Goal: Information Seeking & Learning: Learn about a topic

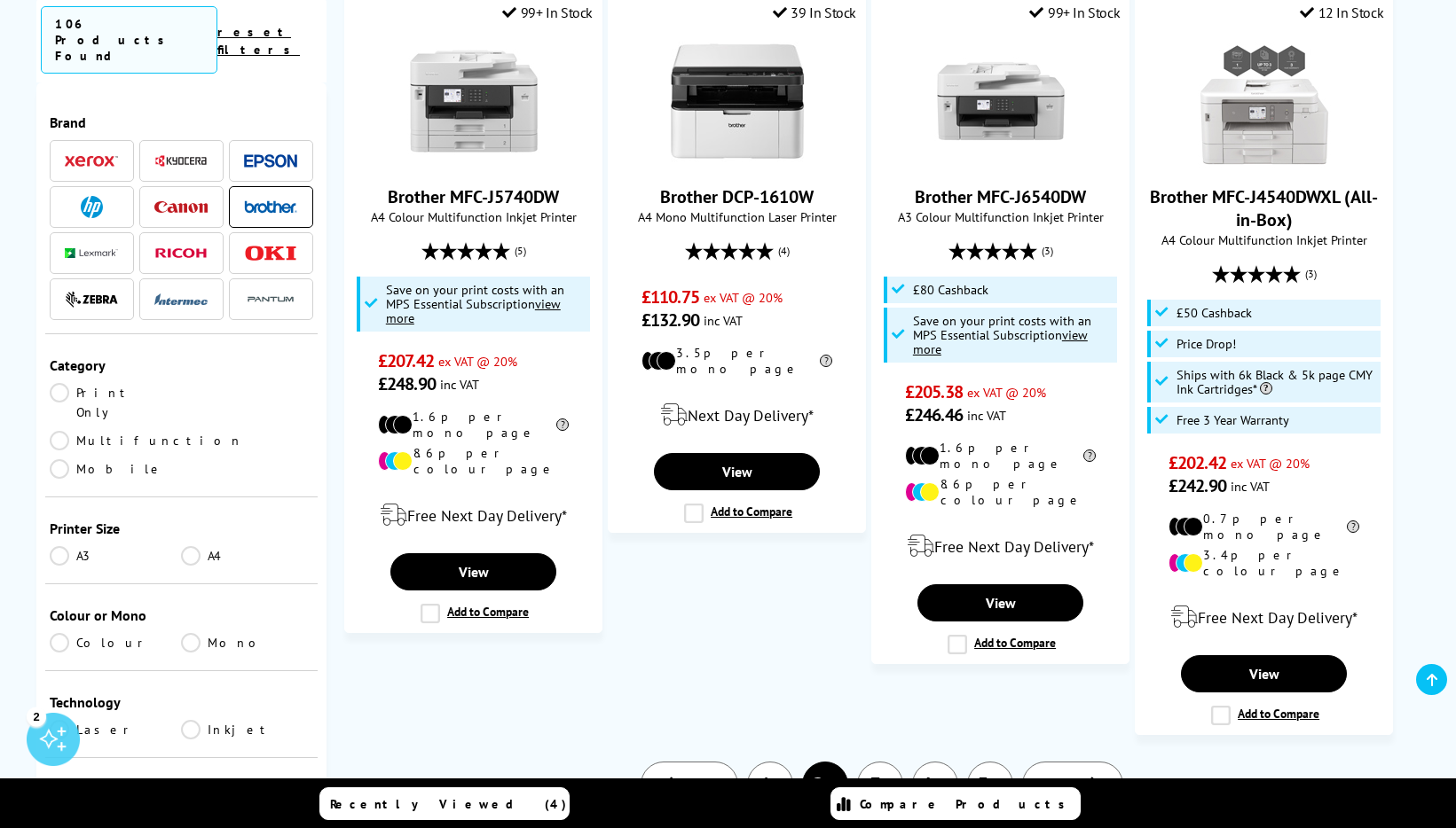
scroll to position [1746, 0]
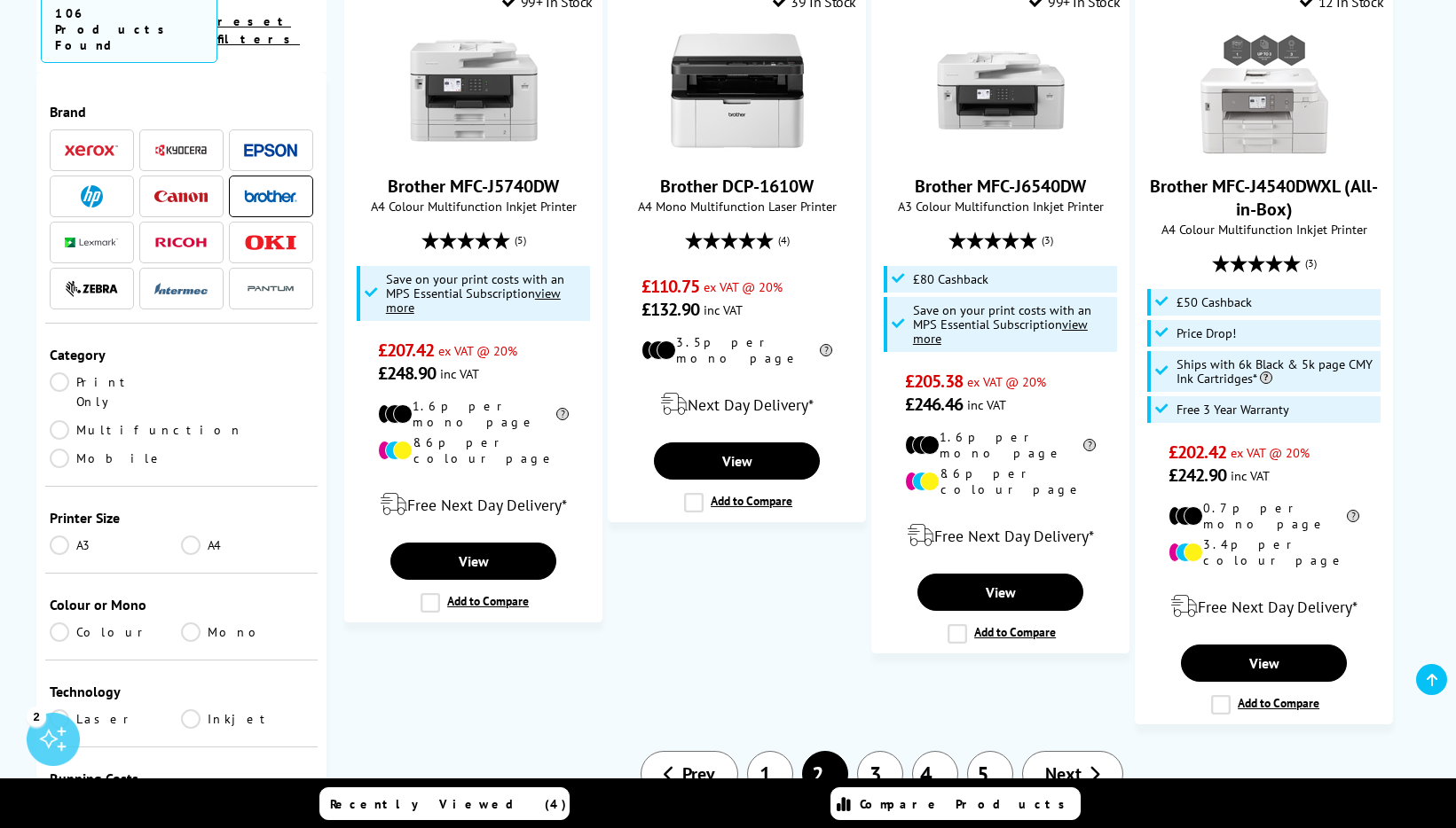
click at [767, 751] on link "1" at bounding box center [769, 774] width 46 height 46
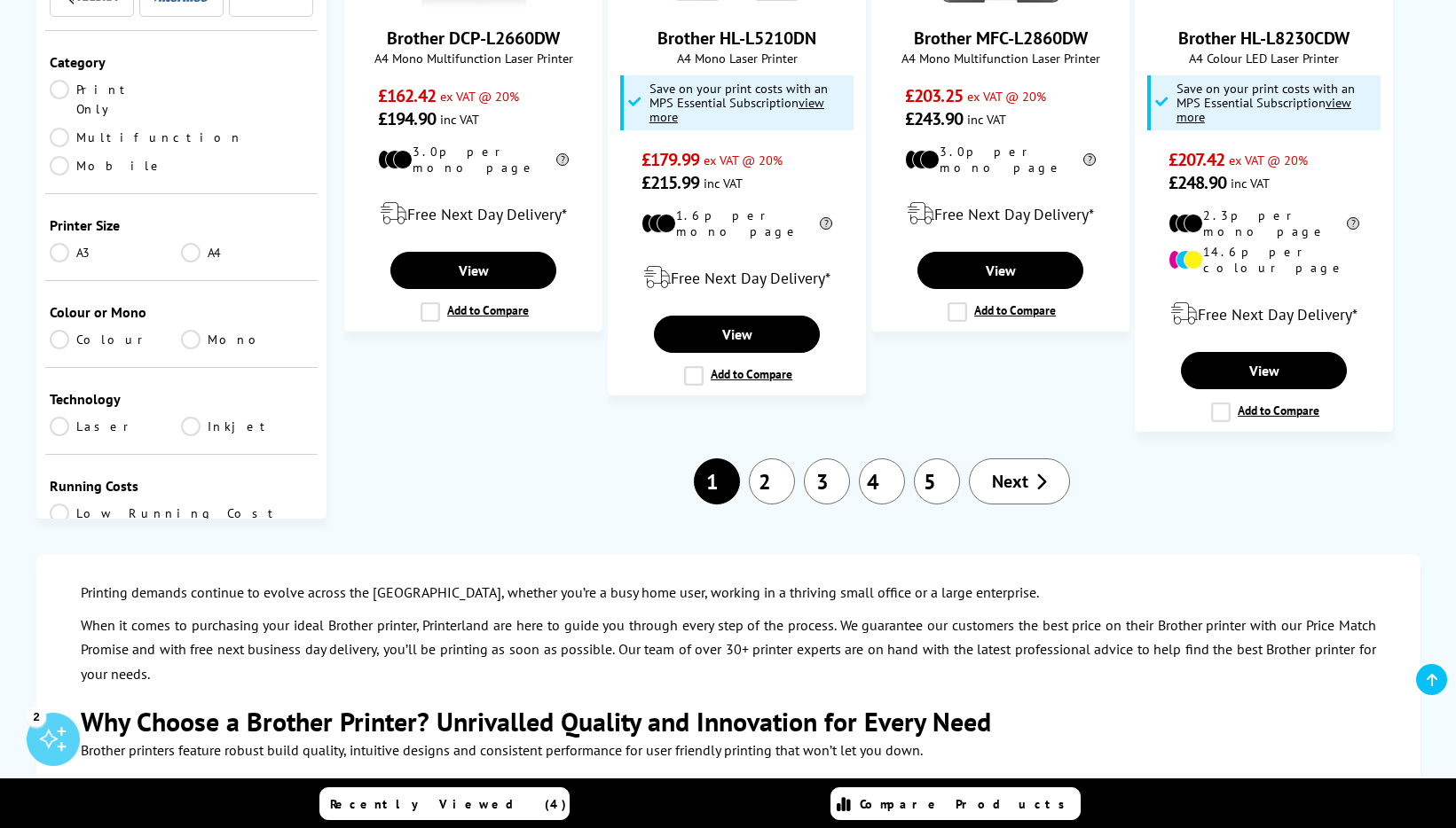
scroll to position [2013, 0]
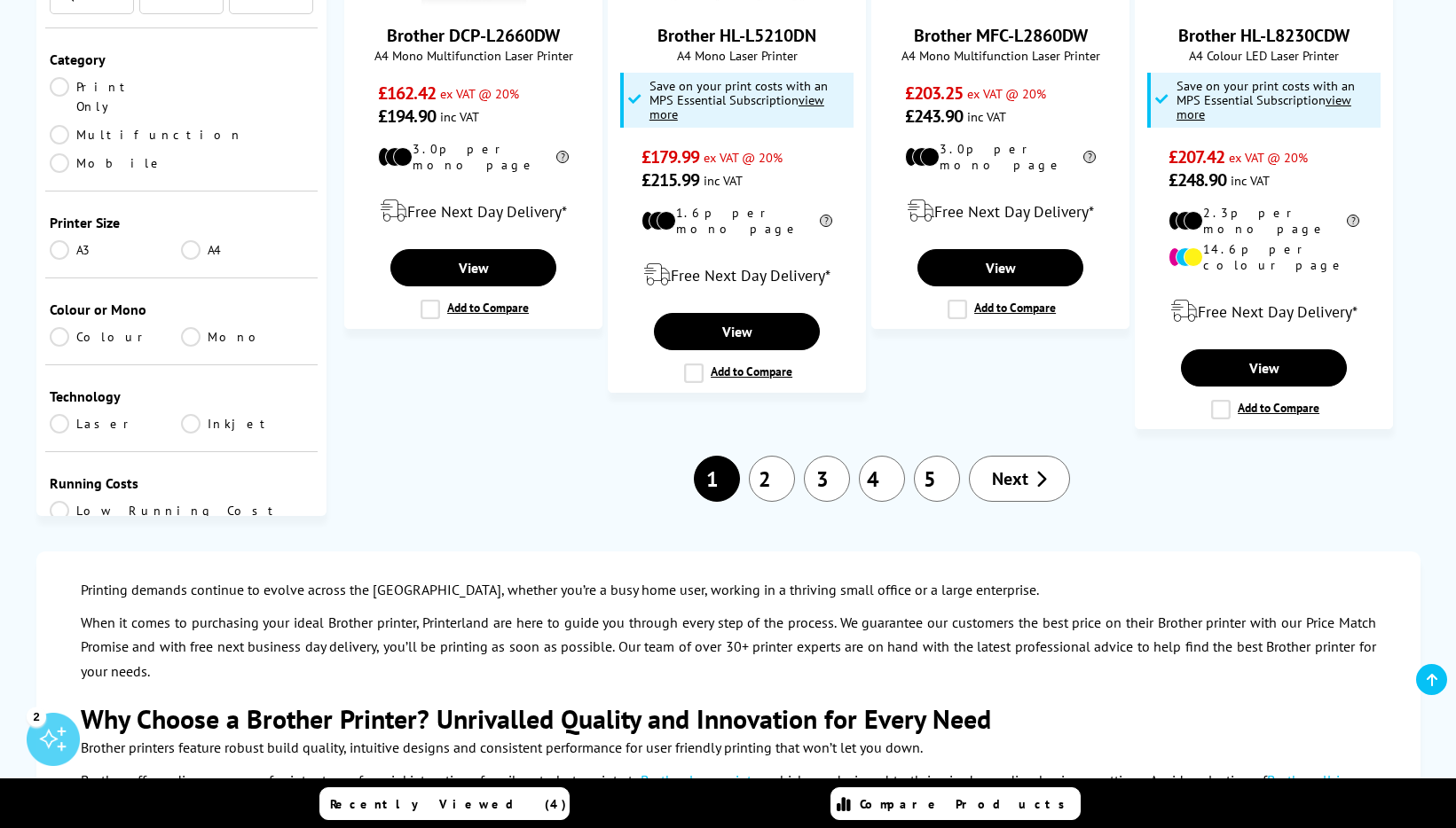
click at [768, 456] on link "2" at bounding box center [771, 478] width 46 height 46
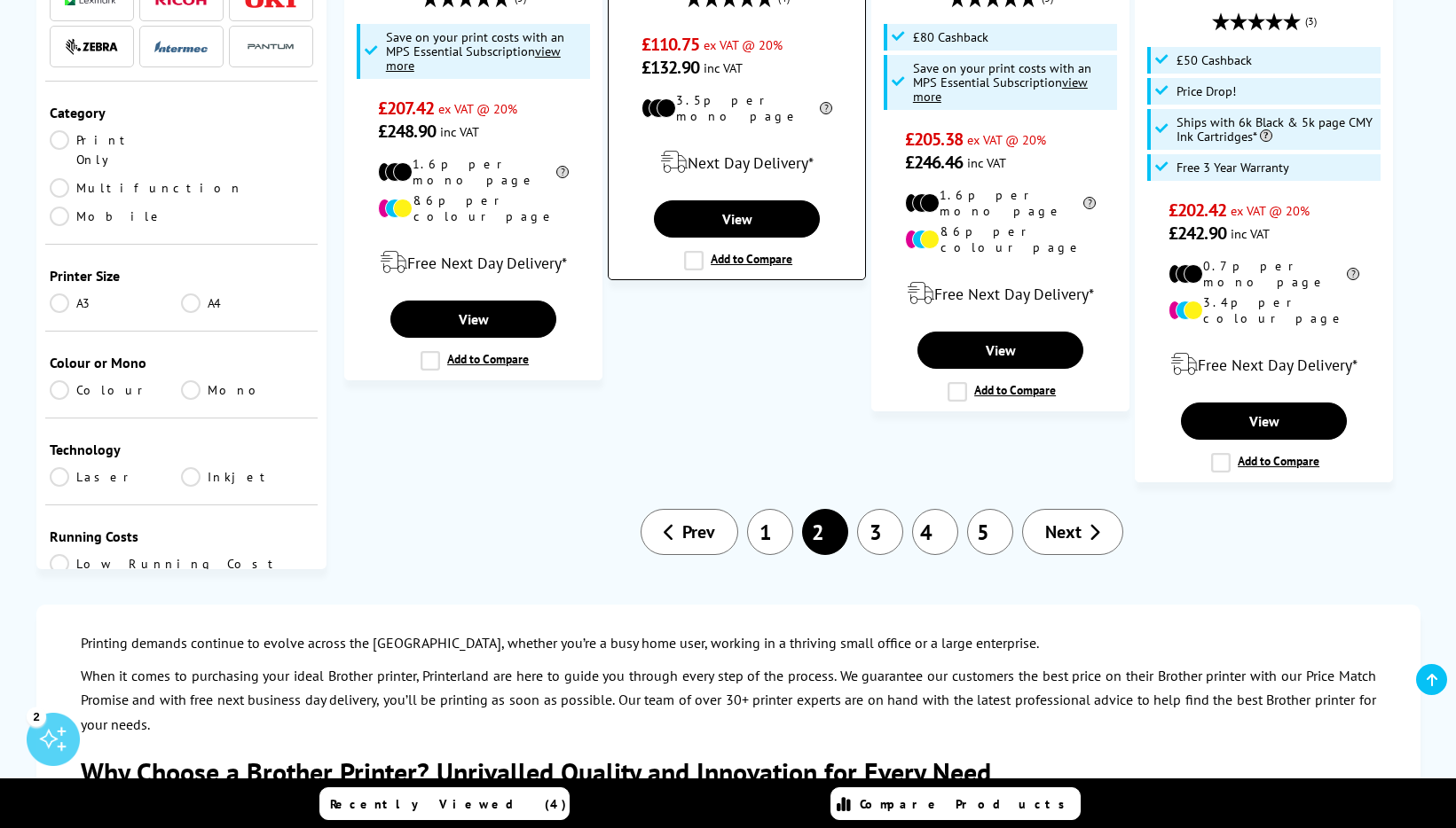
scroll to position [1991, 0]
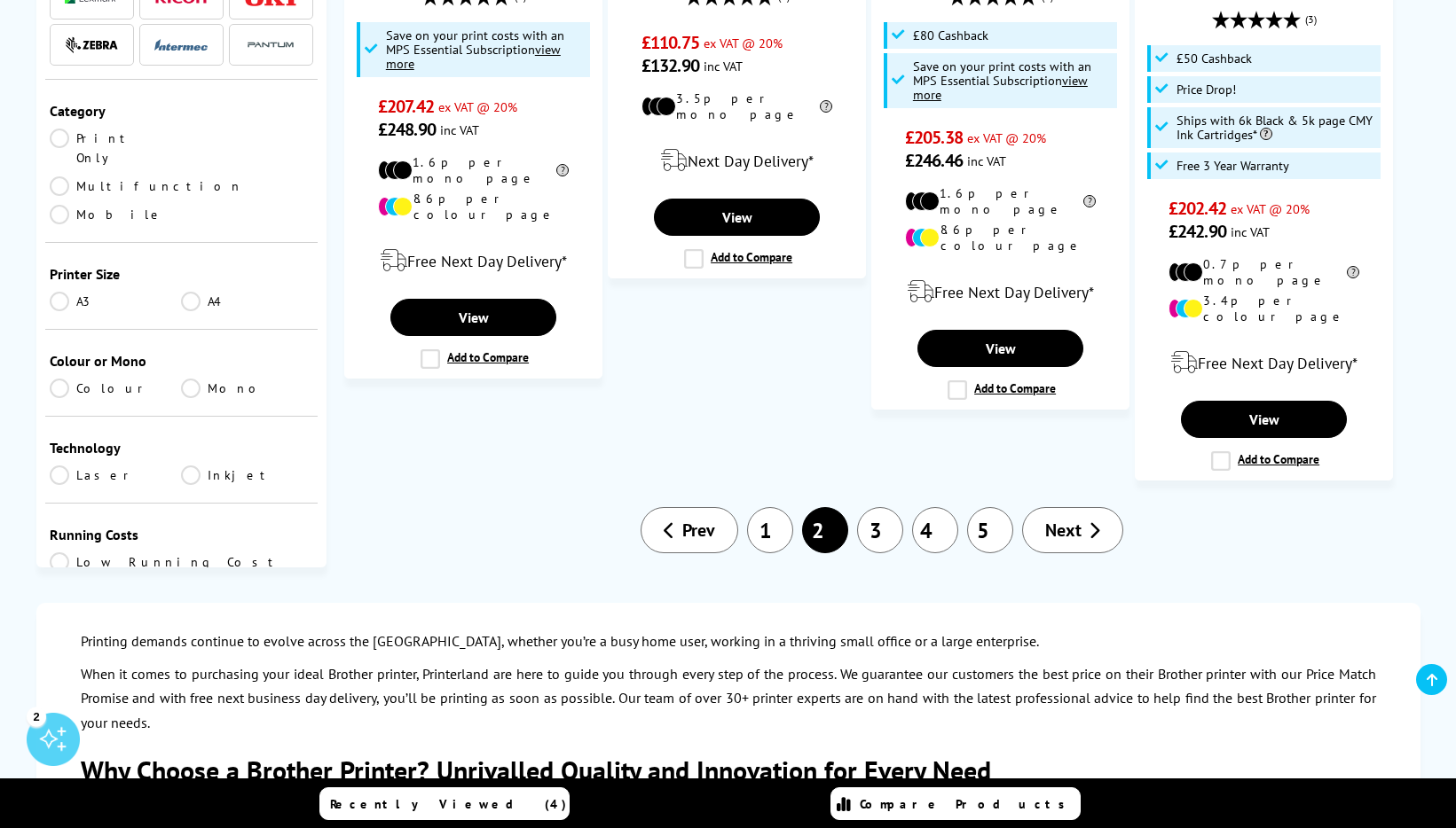
click at [876, 507] on link "3" at bounding box center [880, 530] width 46 height 46
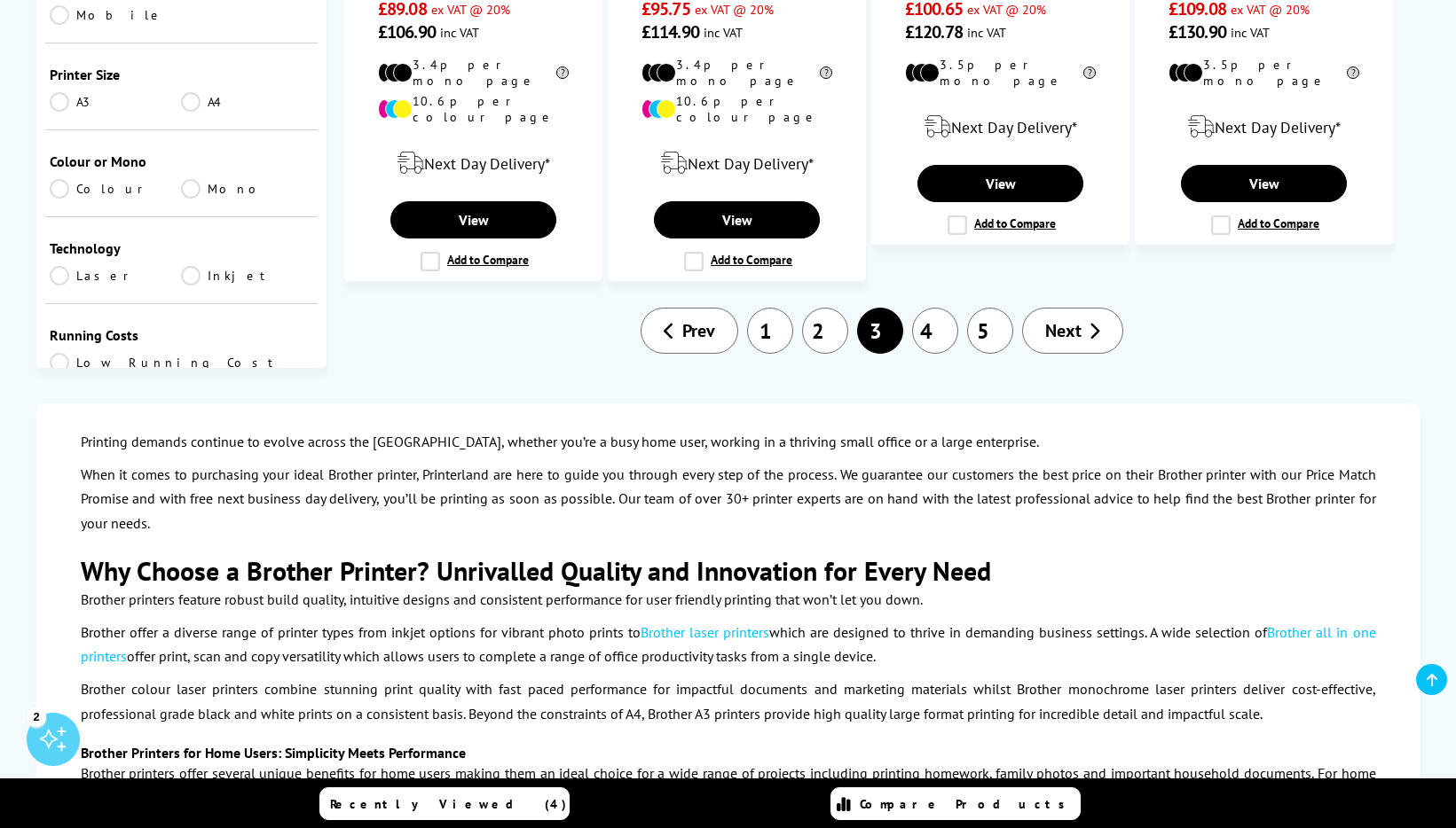
scroll to position [1963, 0]
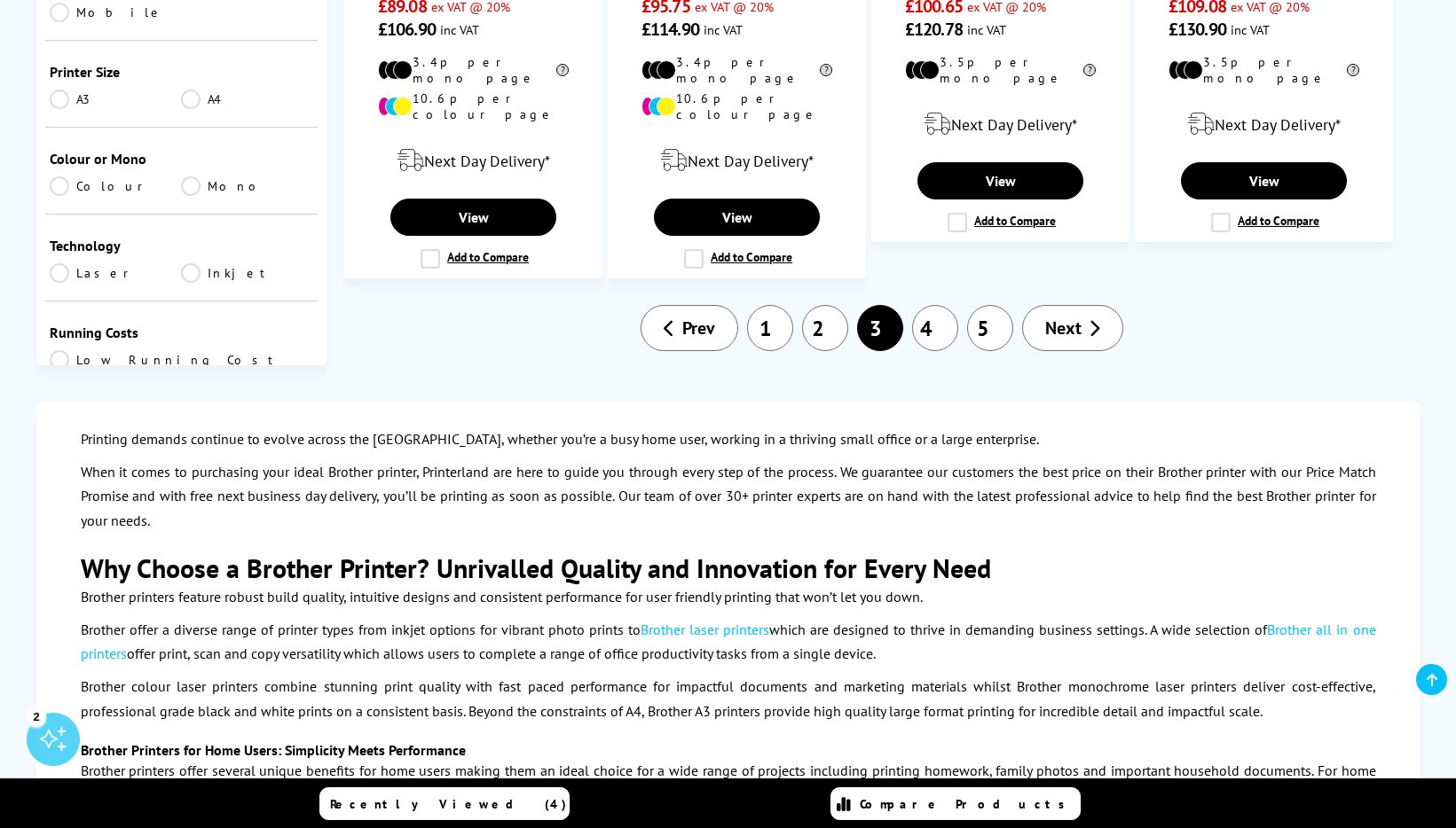
click at [943, 305] on link "4" at bounding box center [934, 327] width 46 height 46
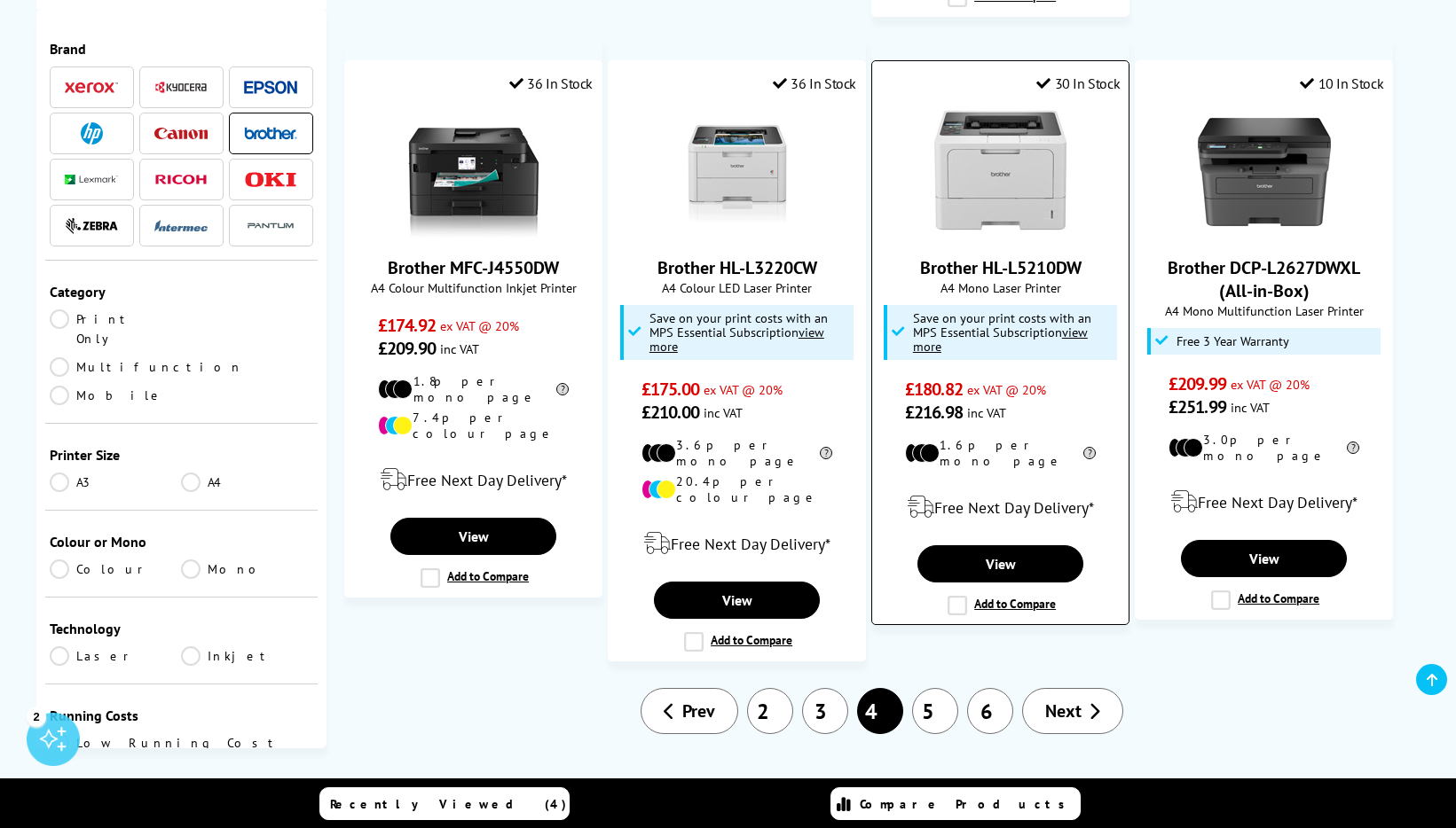
scroll to position [1717, 0]
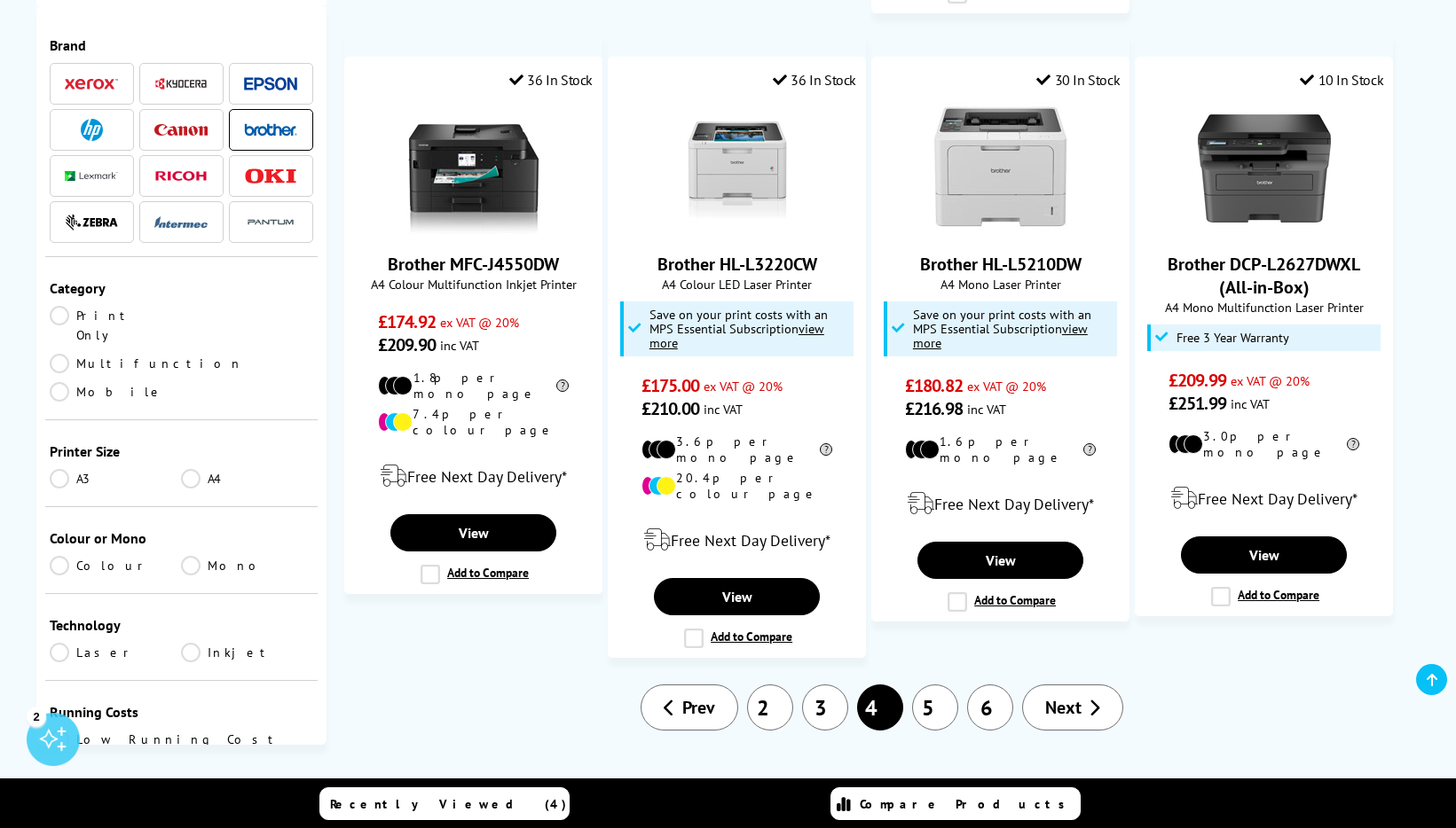
click at [932, 685] on link "5" at bounding box center [934, 707] width 46 height 46
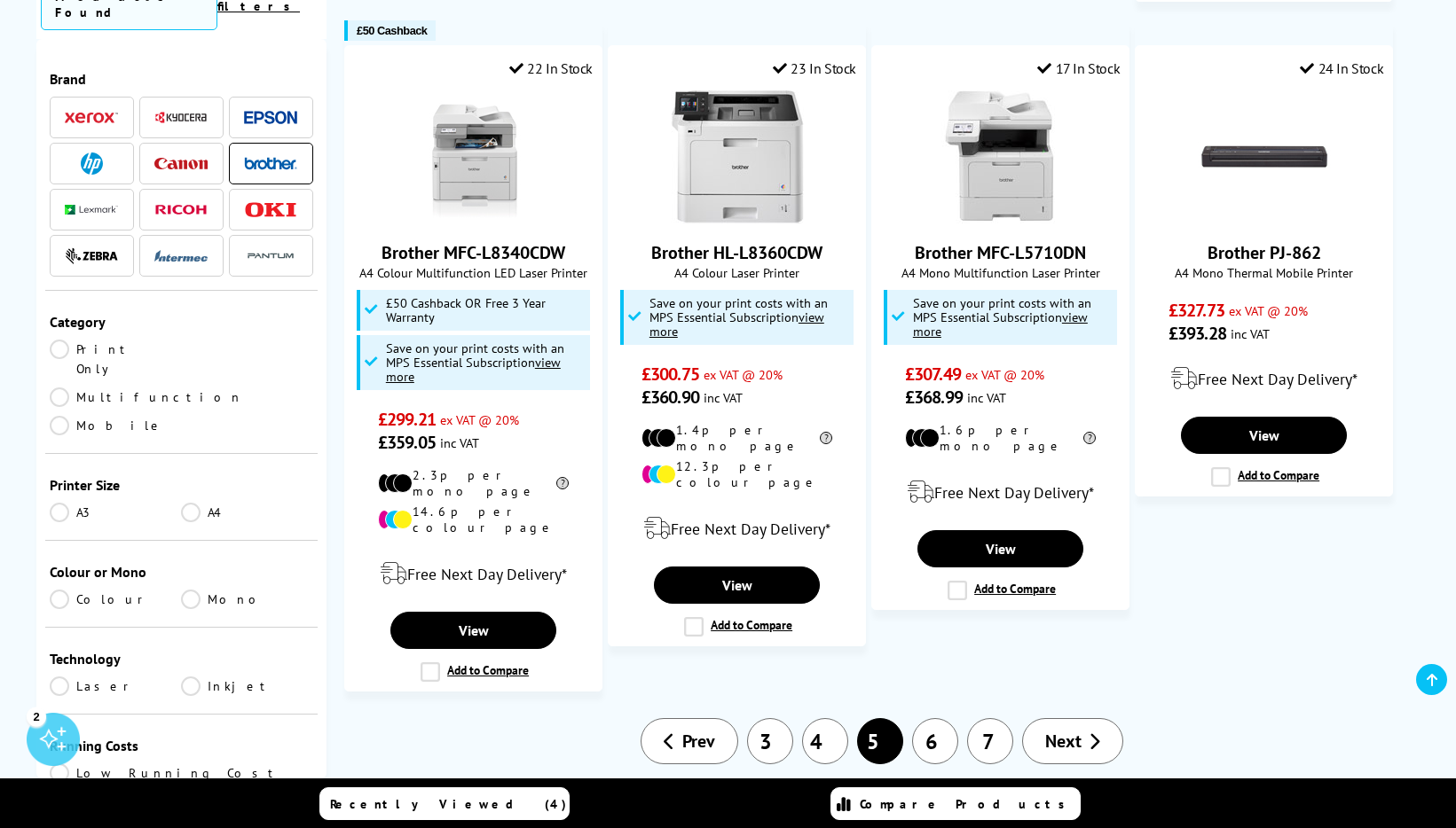
scroll to position [1838, 0]
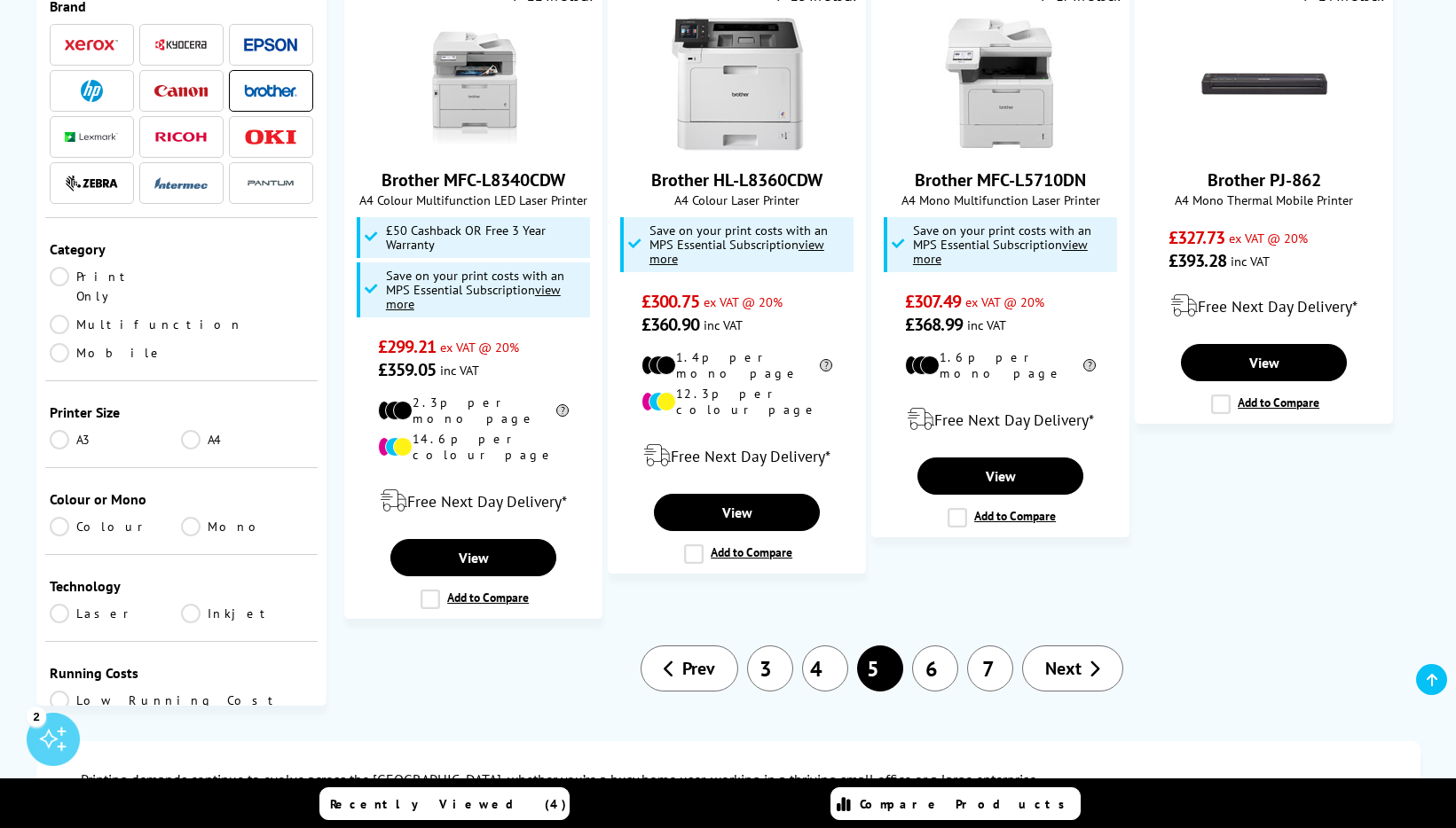
click at [927, 646] on link "6" at bounding box center [934, 669] width 46 height 46
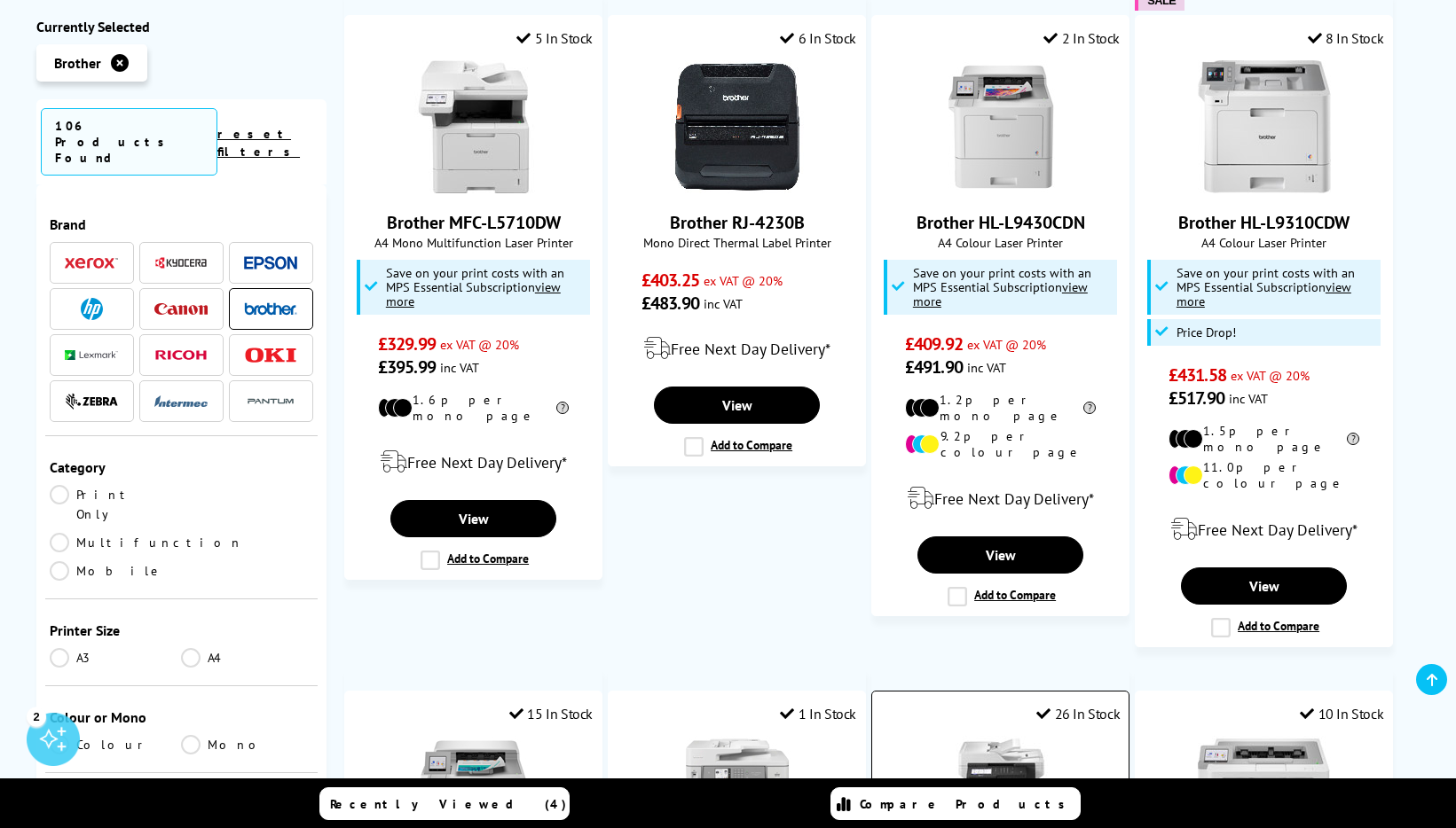
scroll to position [378, 0]
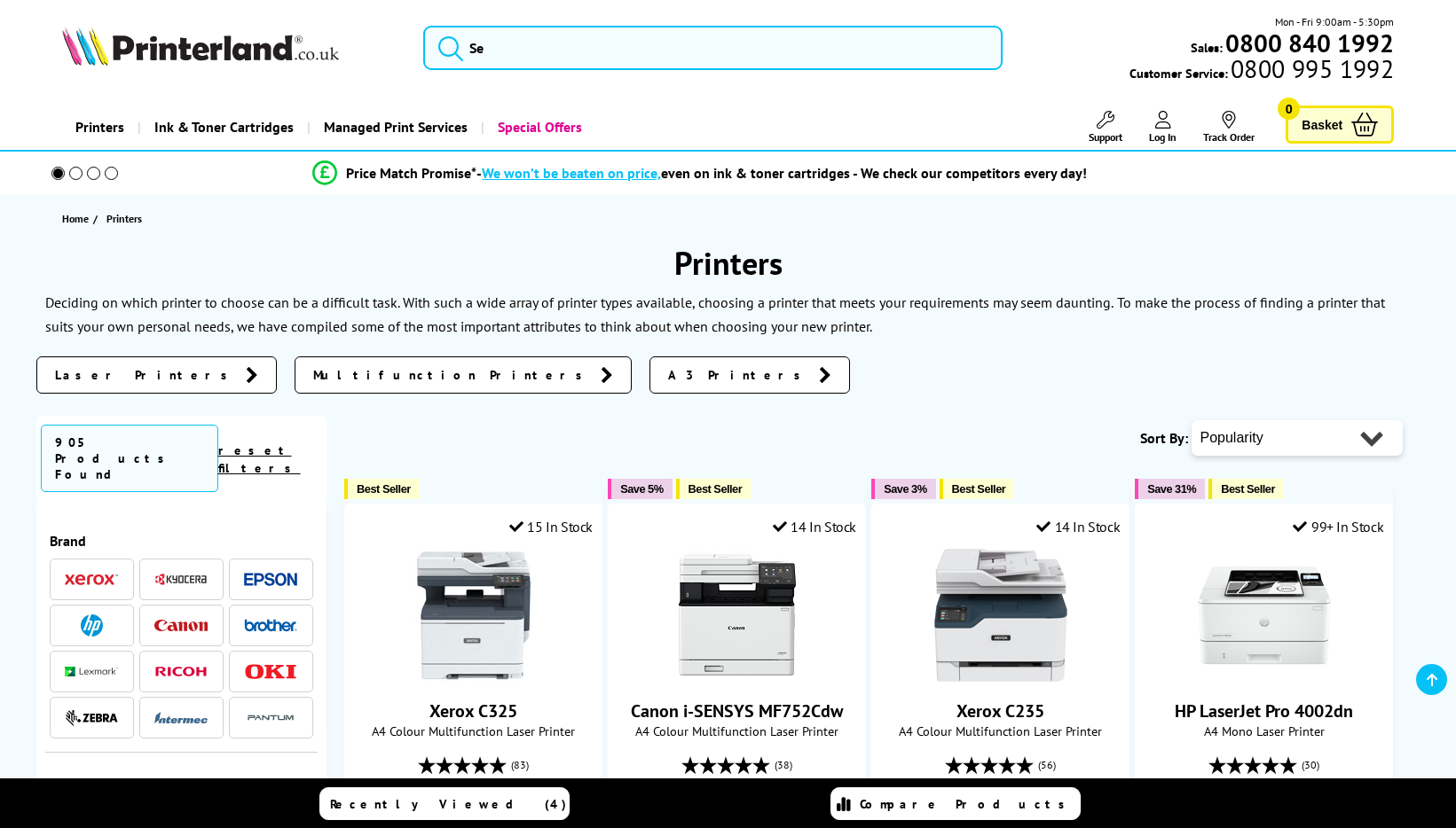
scroll to position [1315, 0]
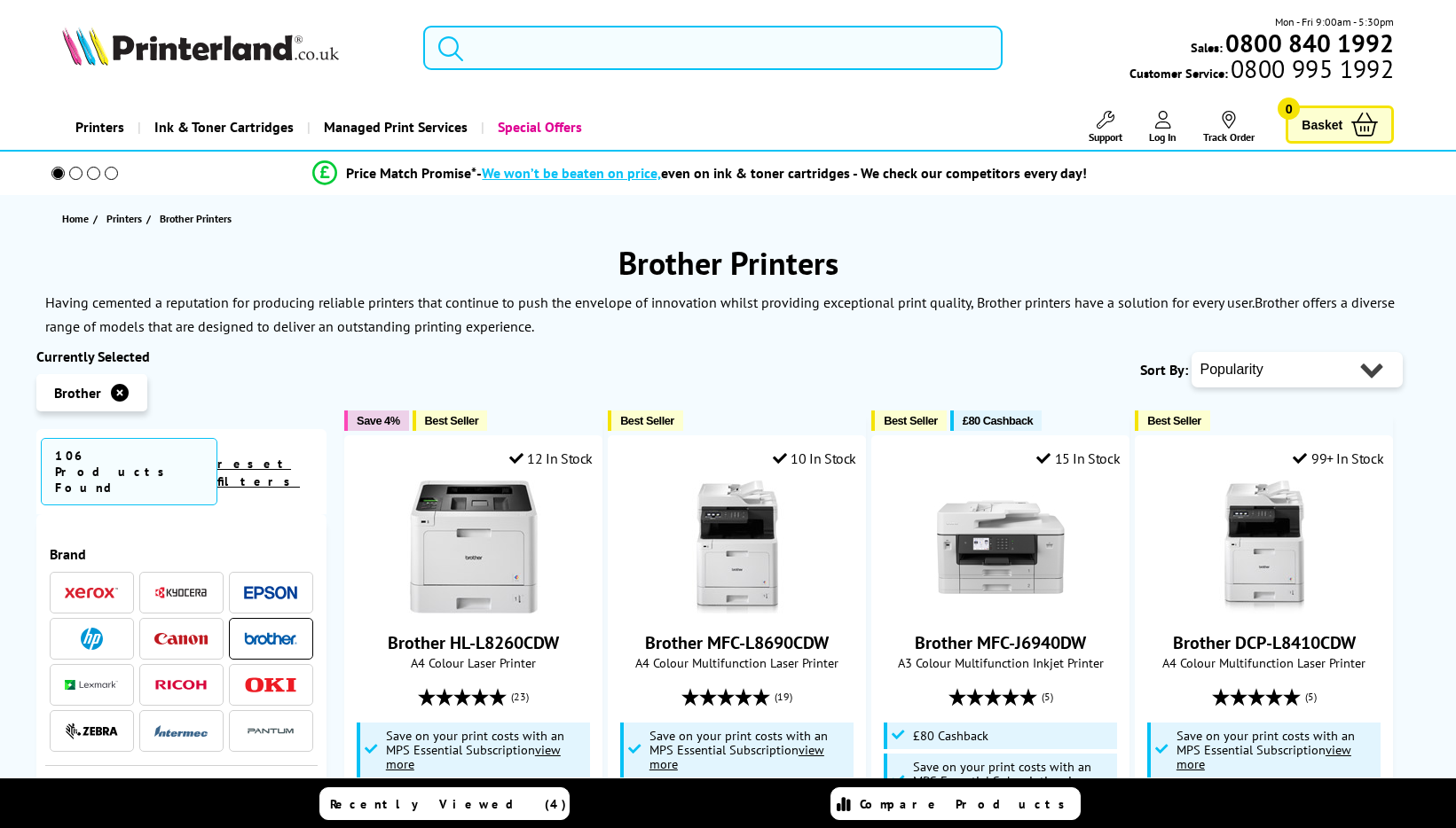
scroll to position [104, 0]
